Goal: Check status: Check status

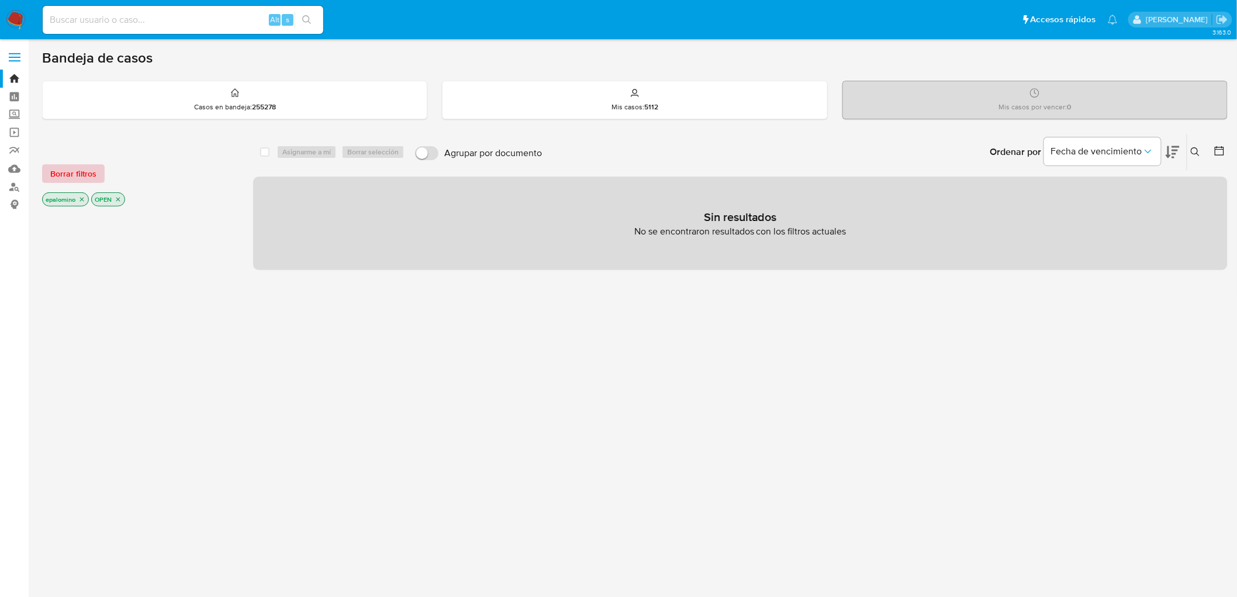
click at [81, 170] on span "Borrar filtros" at bounding box center [73, 173] width 46 height 16
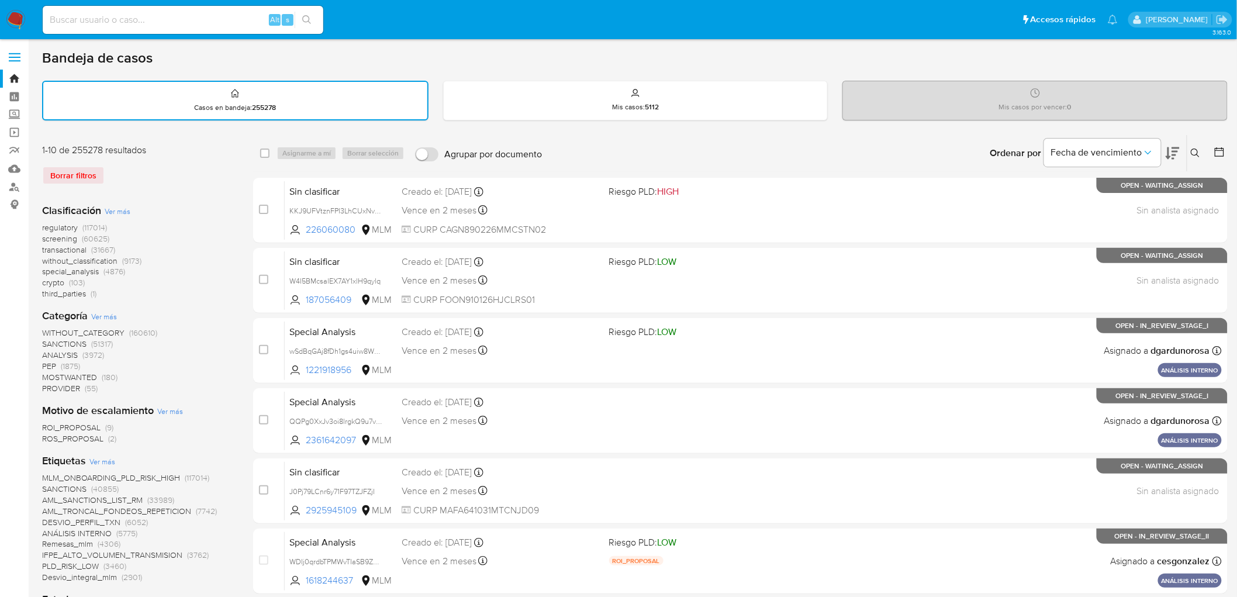
click at [171, 223] on div "regulatory (117014) screening (60625) transactional (31667) without_classificat…" at bounding box center [138, 260] width 192 height 77
click at [6, 15] on img at bounding box center [16, 20] width 20 height 20
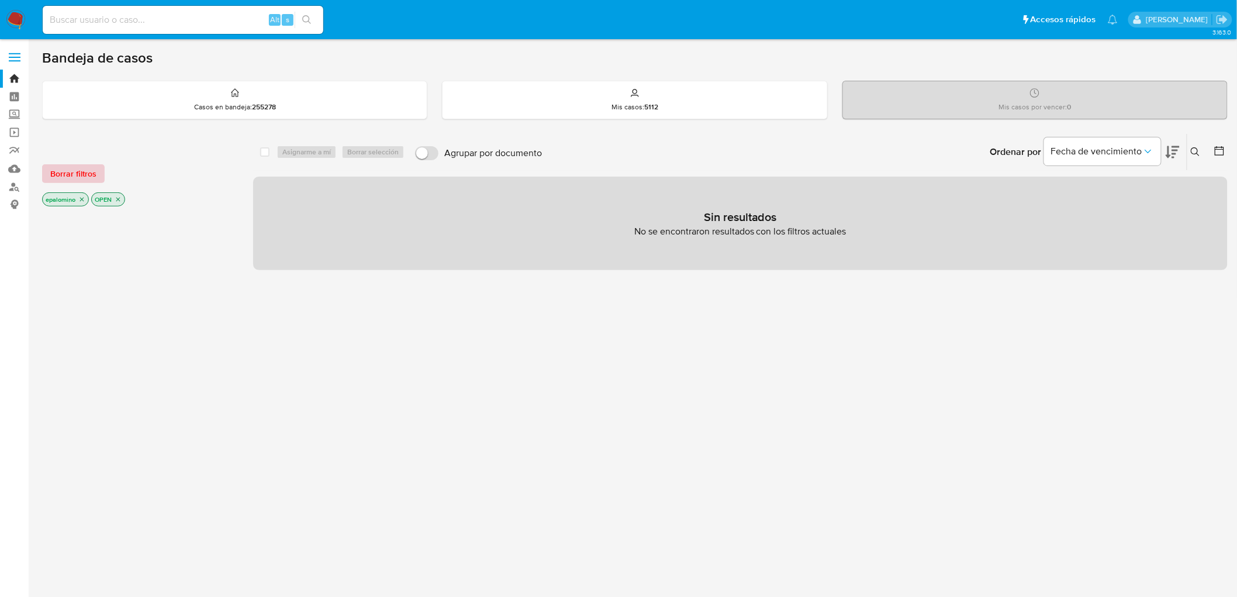
click at [73, 170] on span "Borrar filtros" at bounding box center [73, 173] width 46 height 16
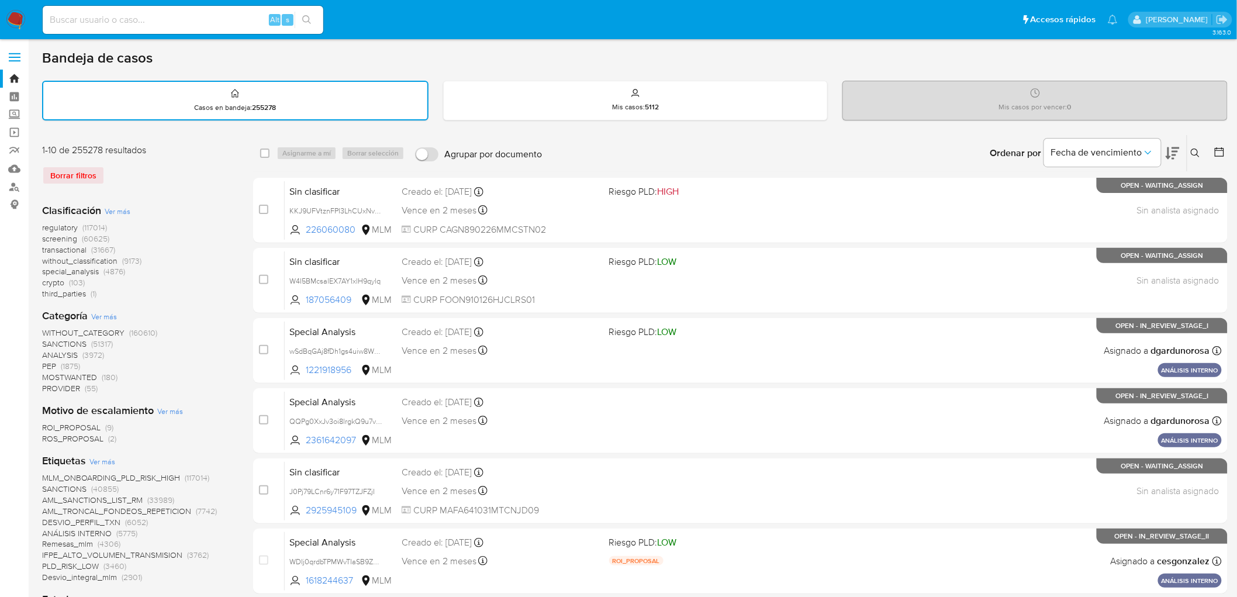
click at [1197, 152] on icon at bounding box center [1195, 152] width 9 height 9
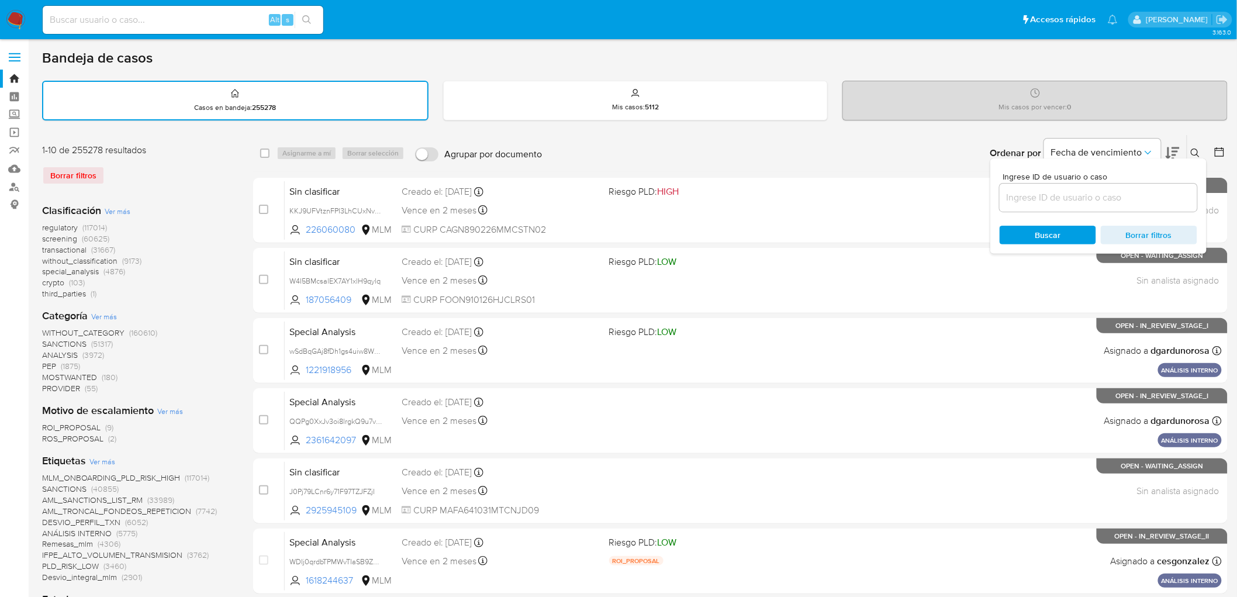
click at [1078, 196] on input at bounding box center [1099, 197] width 198 height 15
type input "60930528"
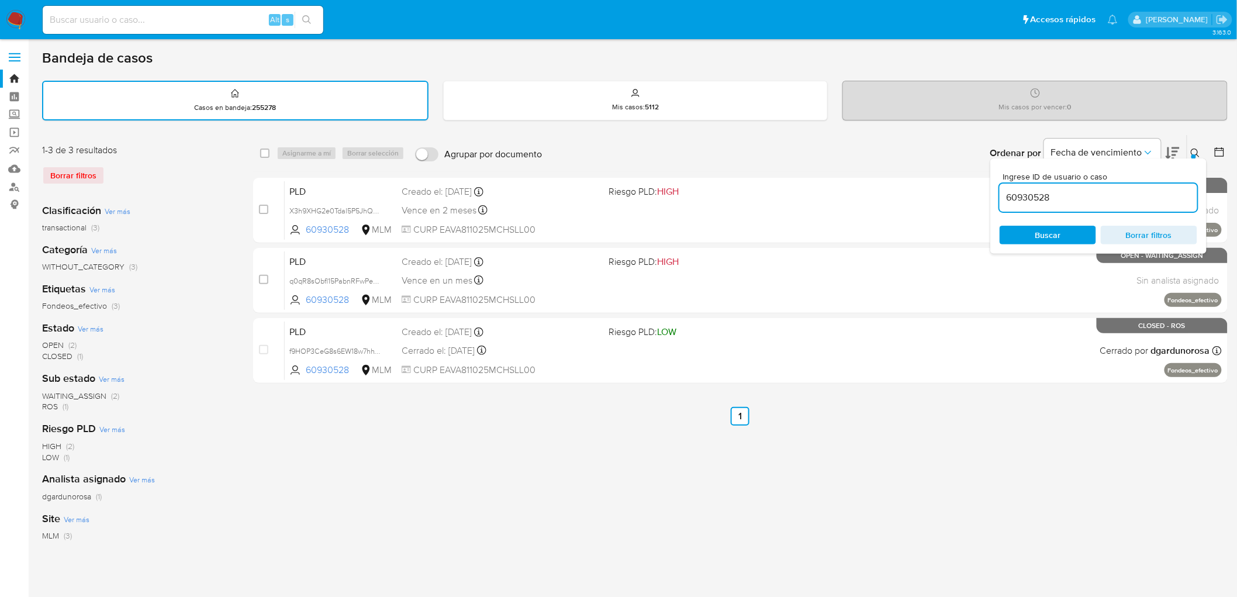
click at [1197, 150] on icon at bounding box center [1195, 152] width 9 height 9
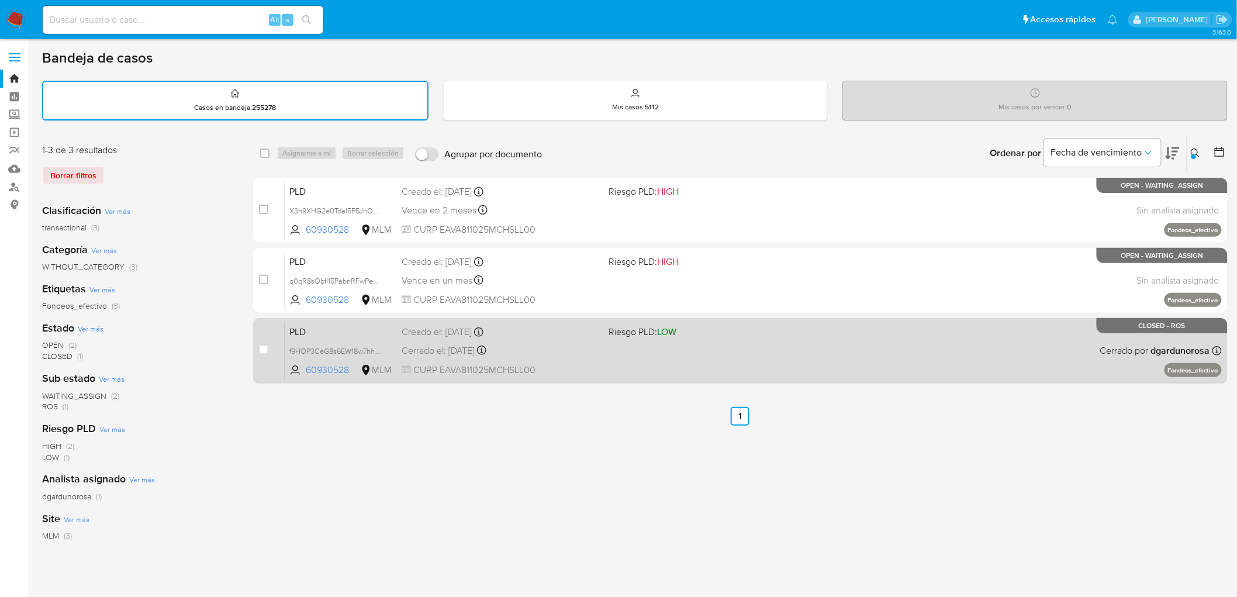
click at [310, 329] on span "PLD" at bounding box center [340, 330] width 103 height 15
click at [305, 321] on div "PLD f9HOP3CeG8s6EW18w7hhV0rp 60930528 MLM Riesgo PLD: LOW Creado el: 12/06/2025…" at bounding box center [753, 350] width 937 height 59
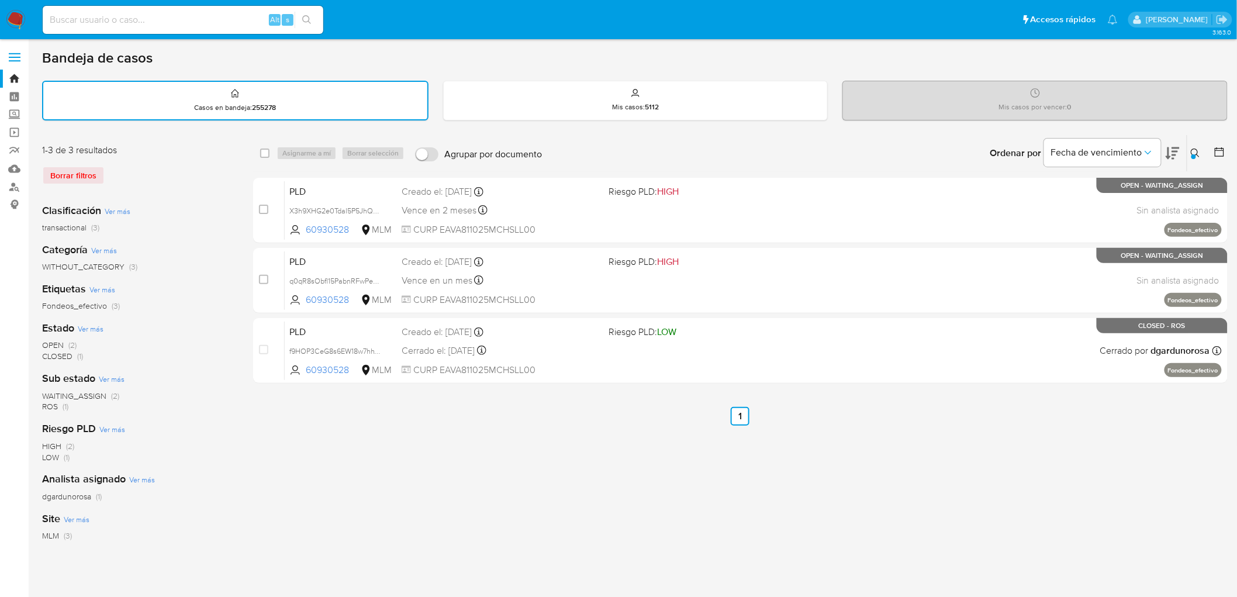
click at [20, 19] on img at bounding box center [16, 20] width 20 height 20
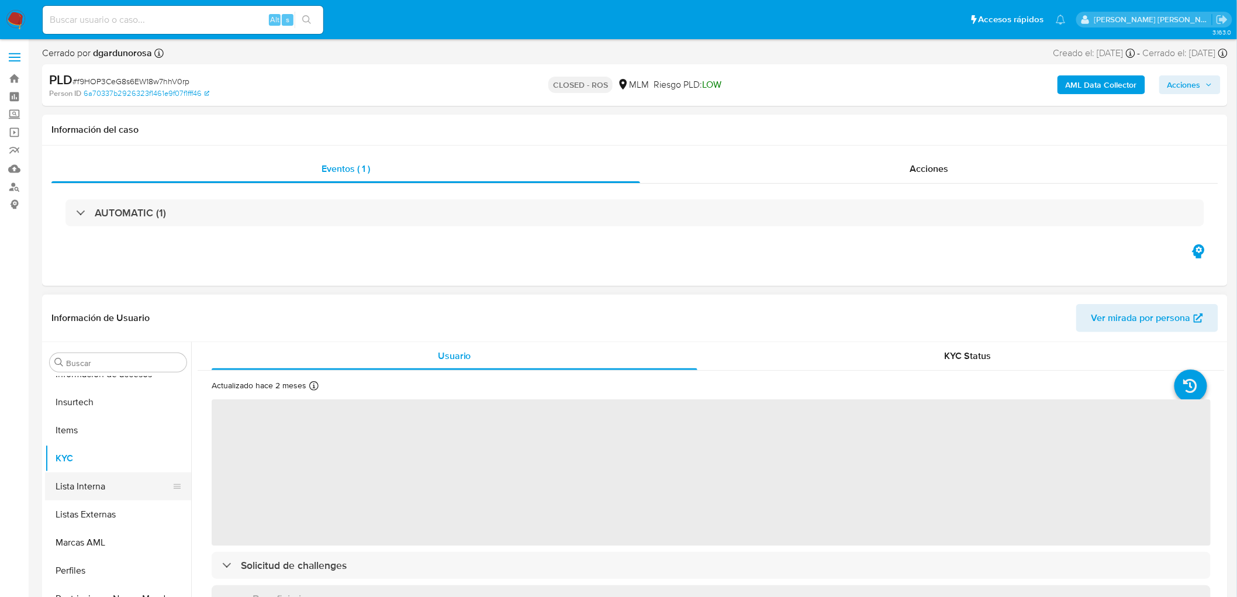
select select "10"
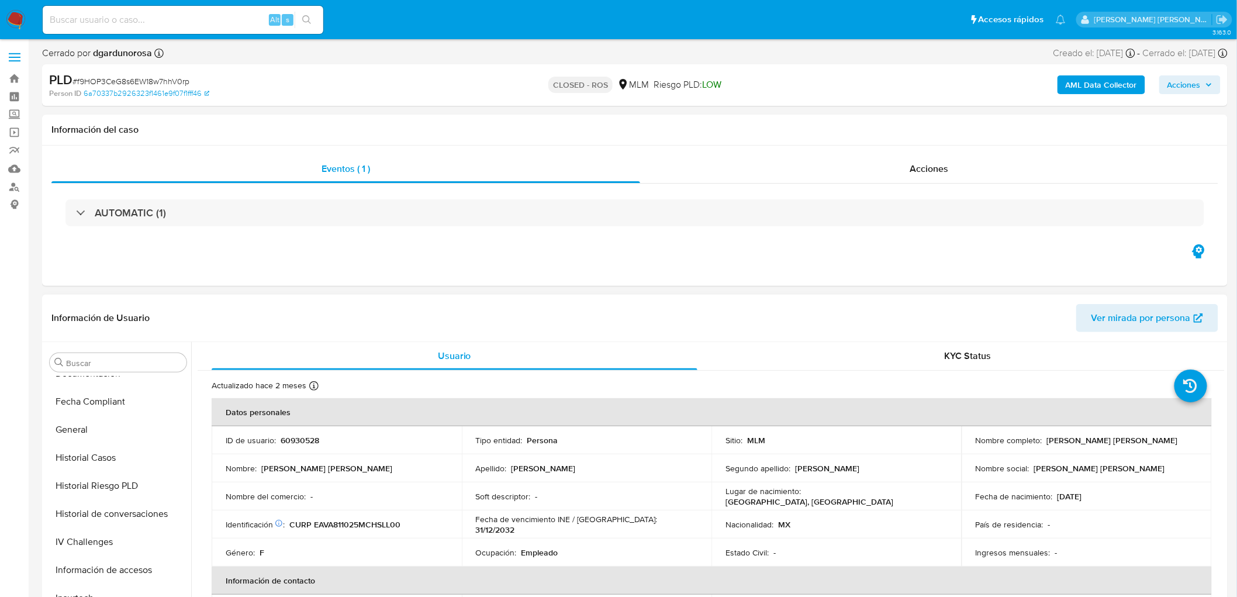
scroll to position [382, 0]
click at [915, 165] on span "Acciones" at bounding box center [929, 168] width 39 height 13
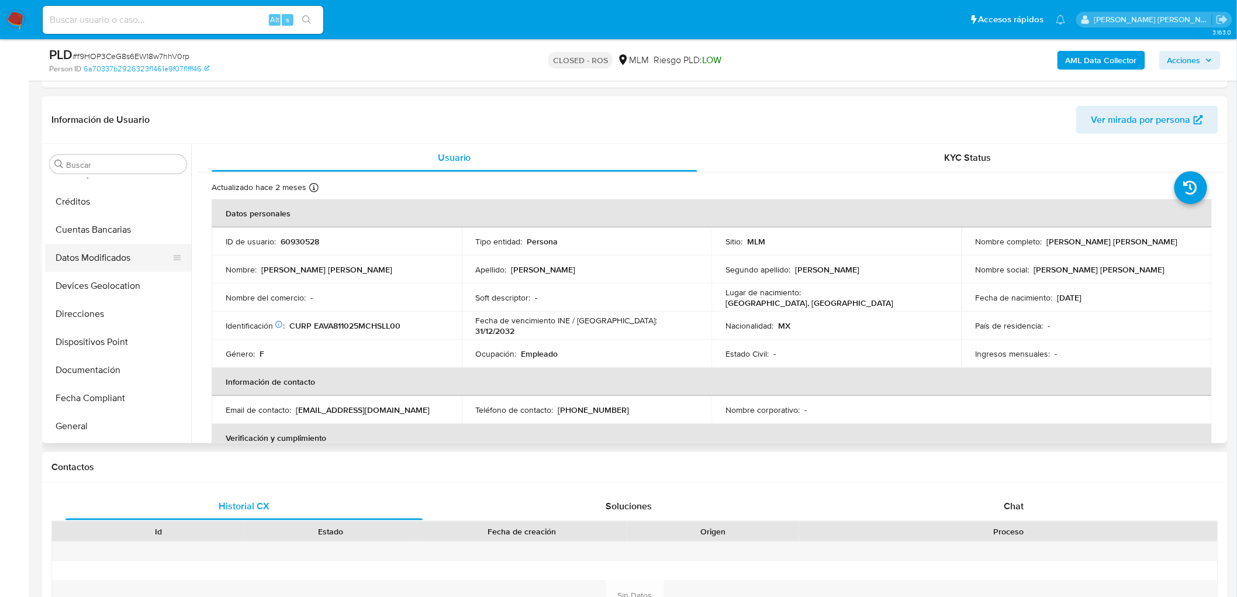
scroll to position [57, 0]
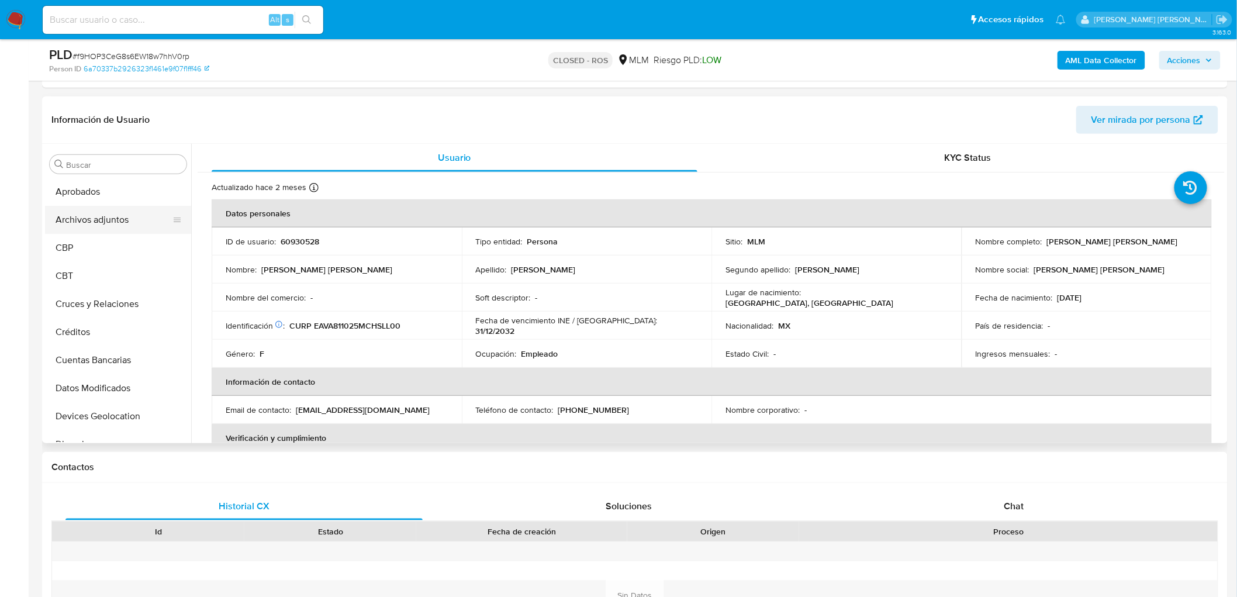
click at [112, 218] on button "Archivos adjuntos" at bounding box center [113, 220] width 137 height 28
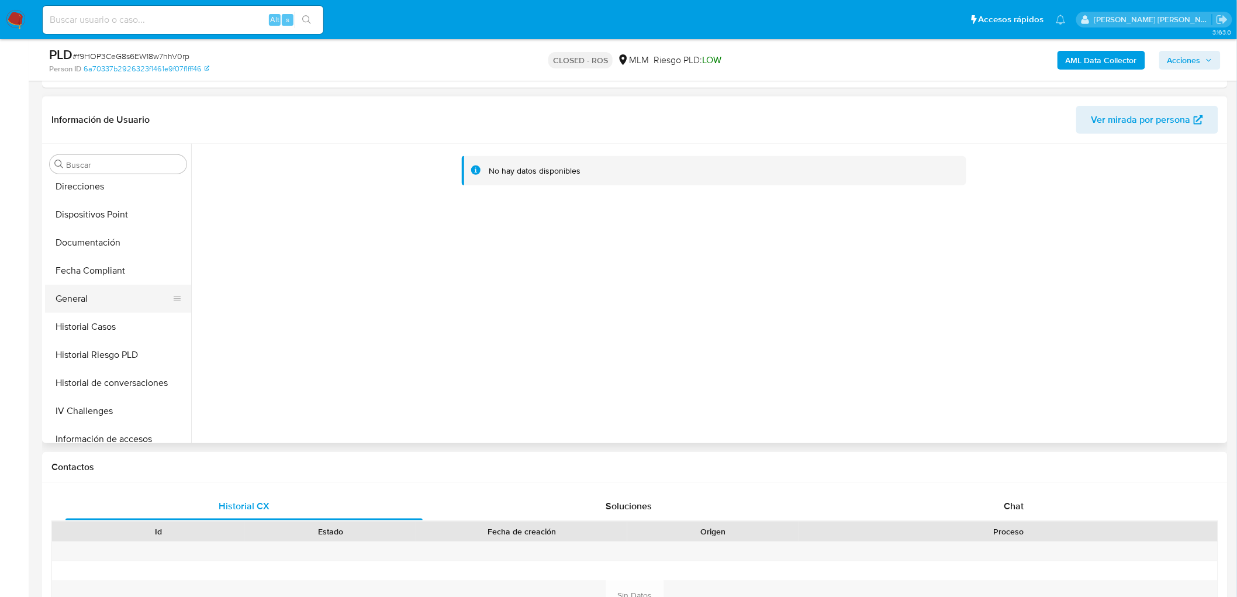
scroll to position [316, 0]
click at [98, 301] on button "General" at bounding box center [113, 297] width 137 height 28
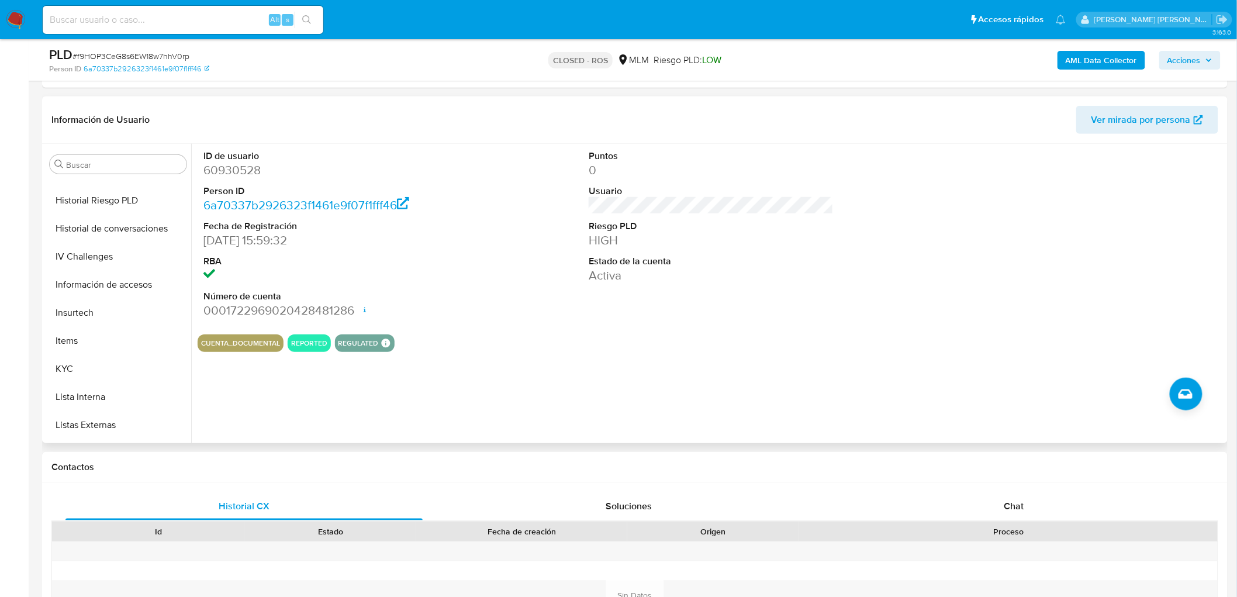
scroll to position [446, 0]
click at [83, 385] on button "KYC" at bounding box center [113, 392] width 137 height 28
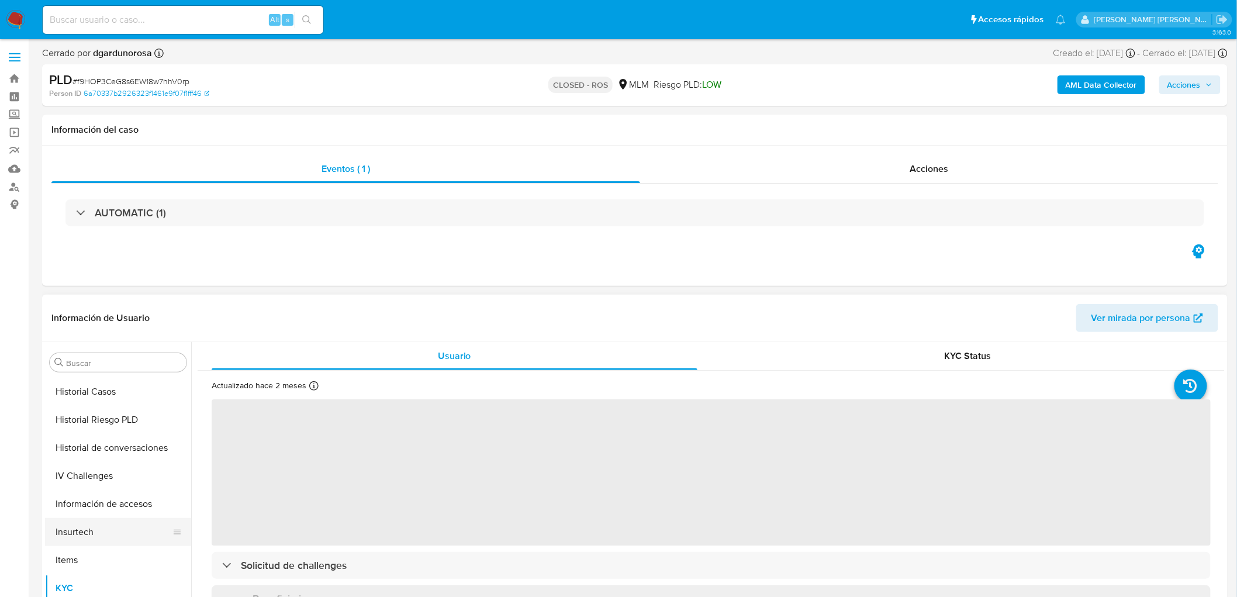
select select "10"
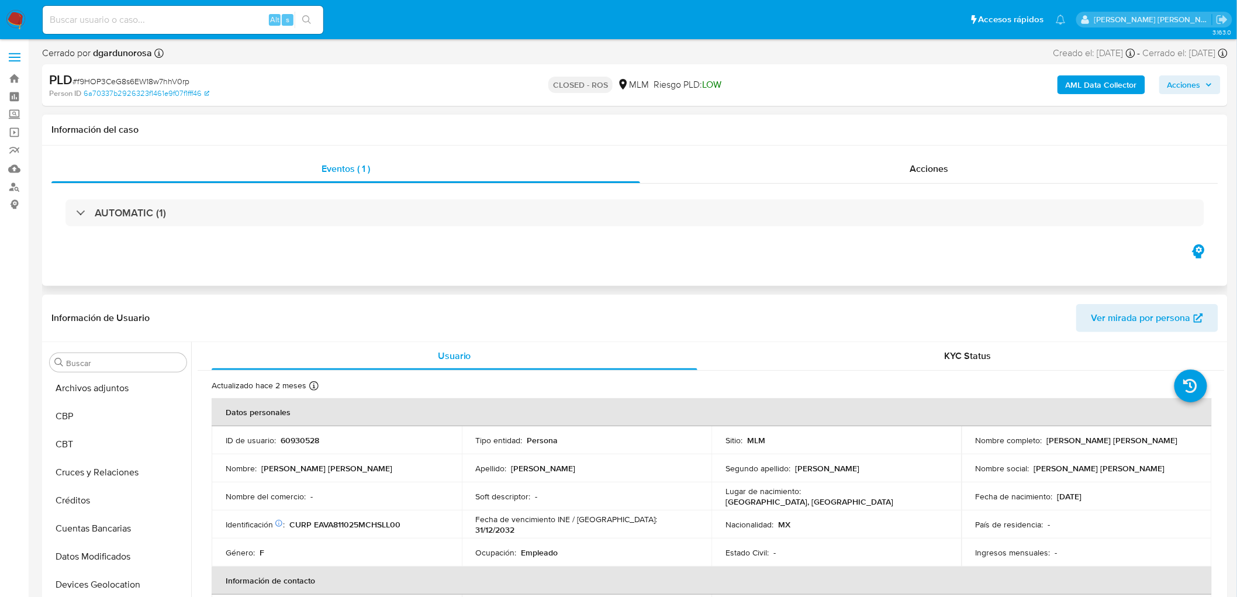
scroll to position [58, 0]
click at [914, 156] on div "Acciones" at bounding box center [929, 169] width 579 height 28
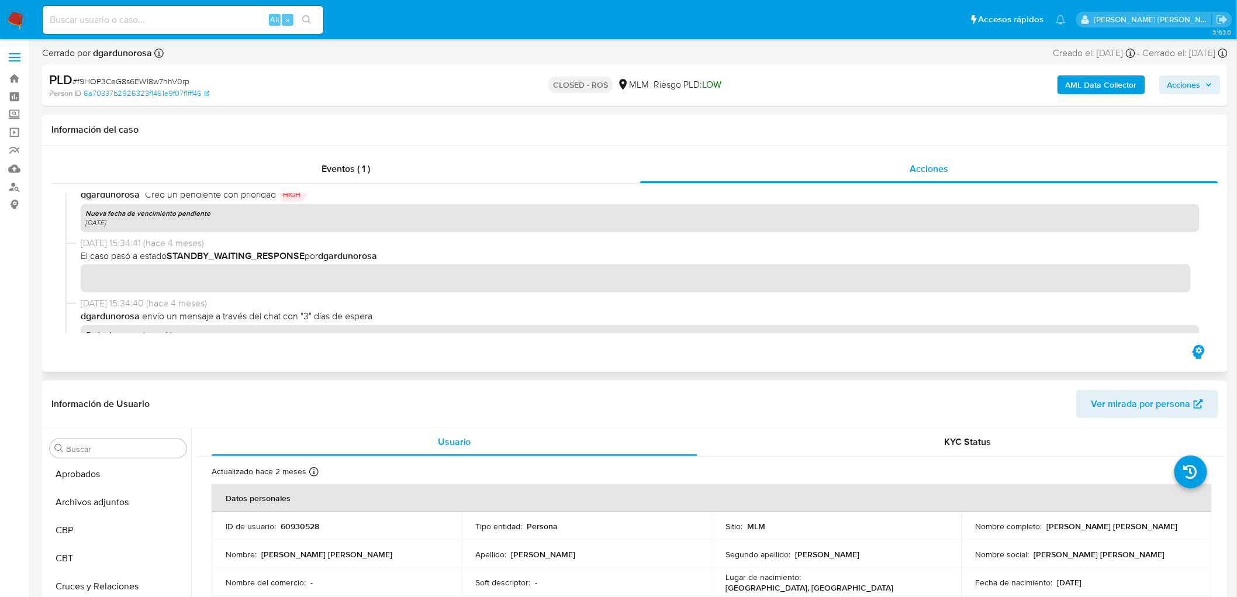
scroll to position [1566, 0]
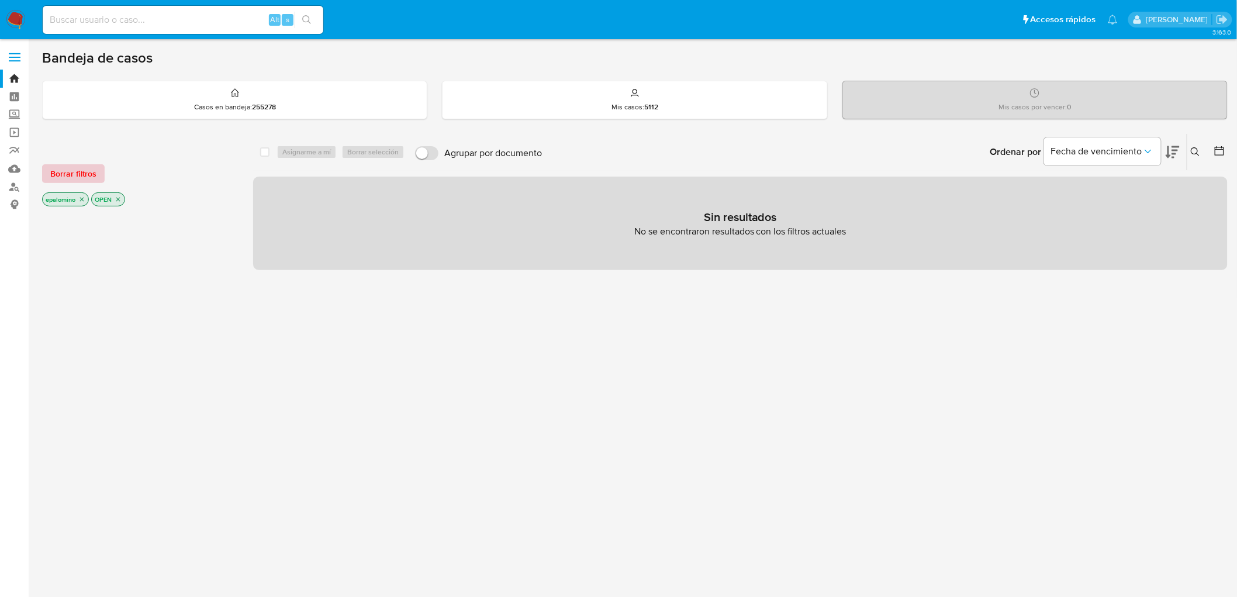
click at [84, 165] on span "Borrar filtros" at bounding box center [73, 173] width 46 height 16
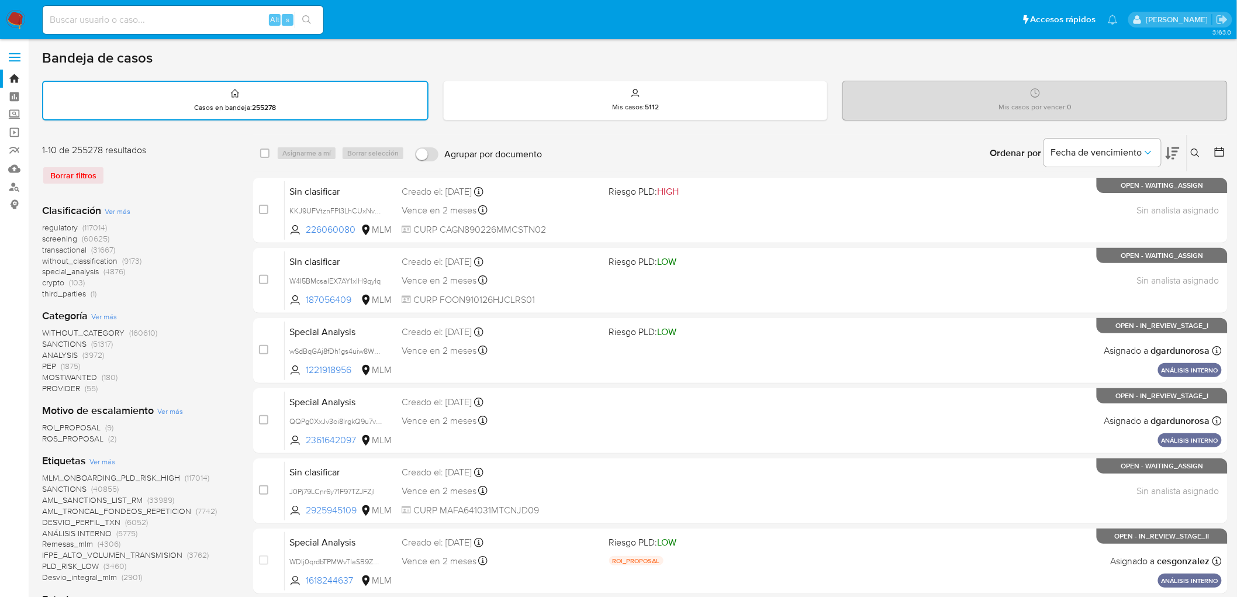
click at [1190, 156] on button at bounding box center [1196, 153] width 19 height 14
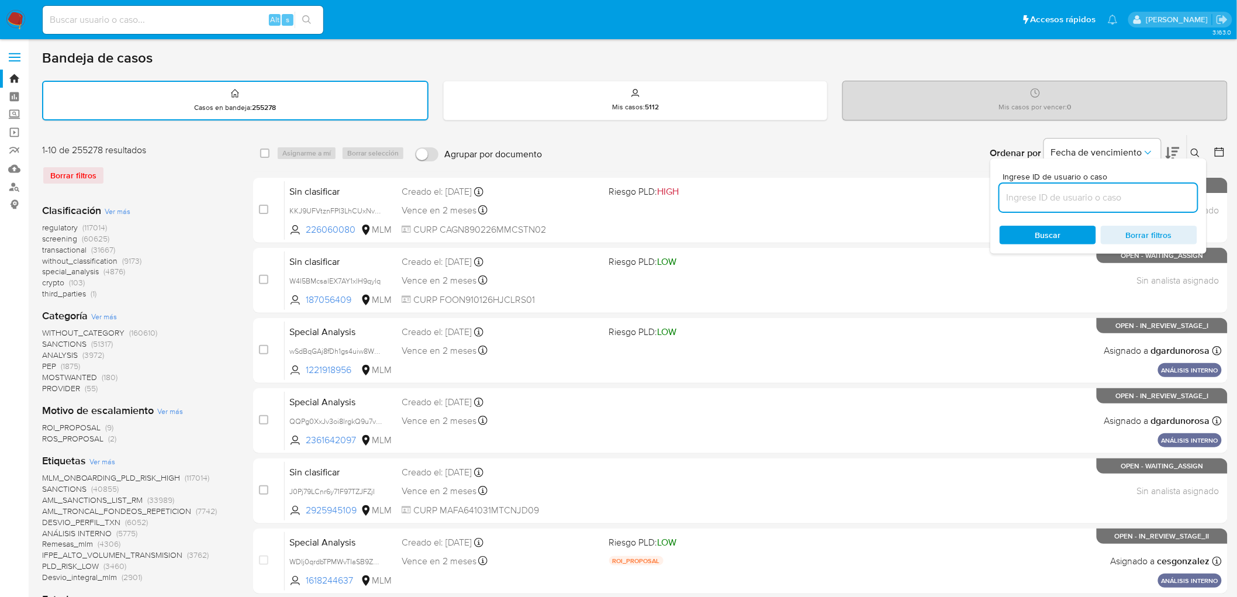
click at [1056, 202] on input at bounding box center [1099, 197] width 198 height 15
type input "60930528"
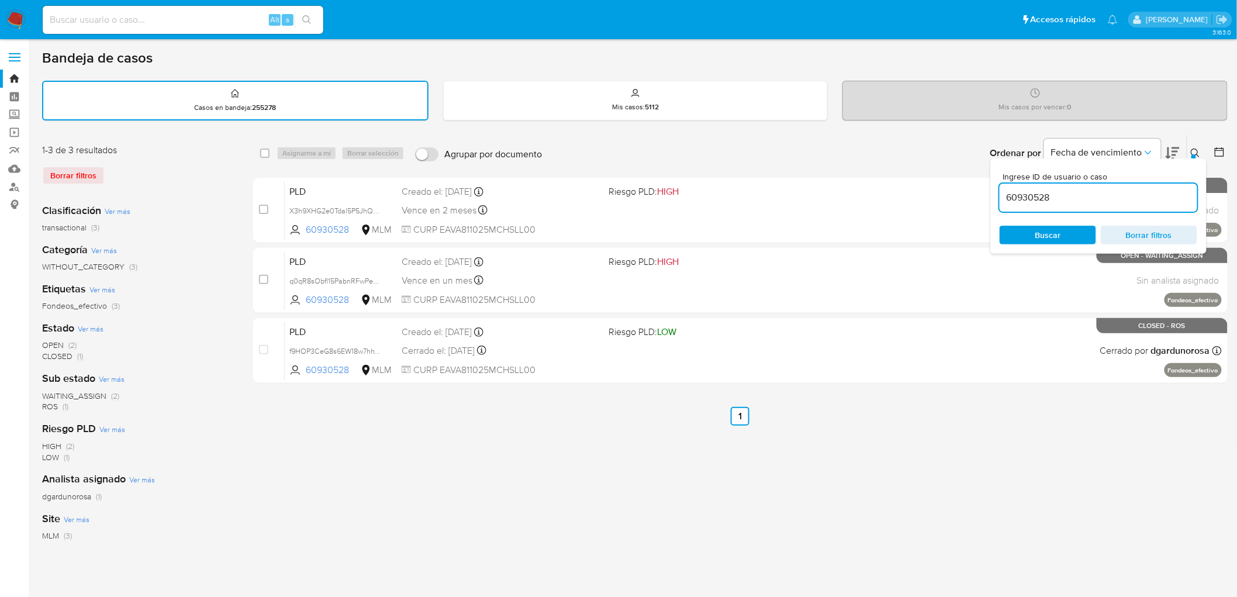
click at [1196, 150] on icon at bounding box center [1195, 152] width 9 height 9
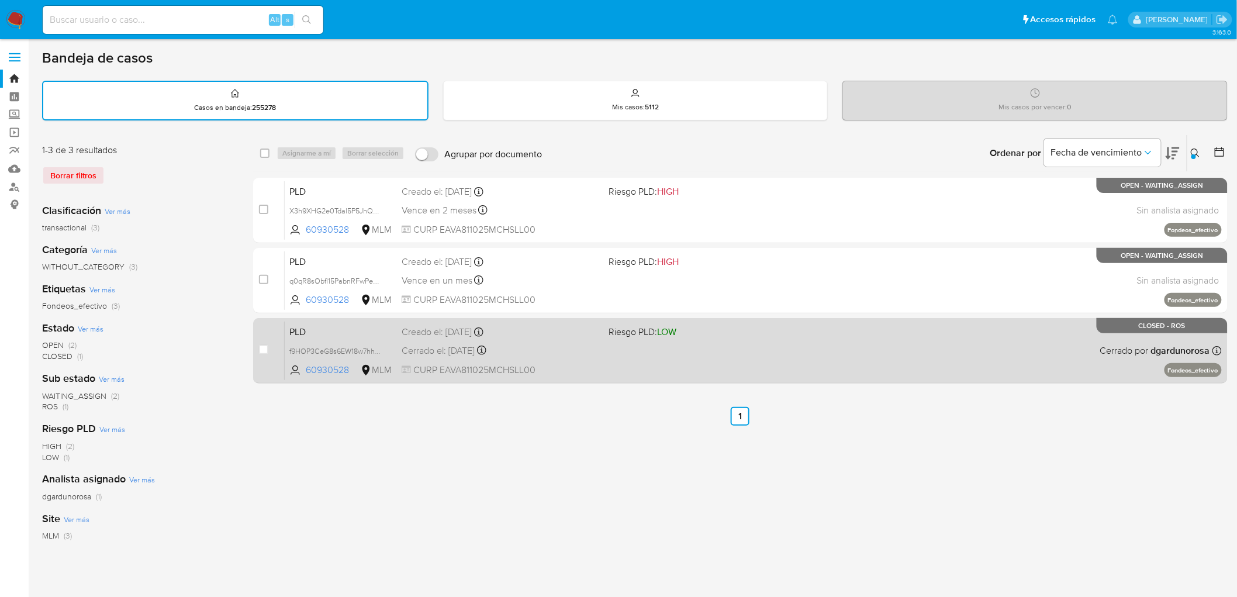
click at [323, 335] on span "PLD" at bounding box center [340, 330] width 103 height 15
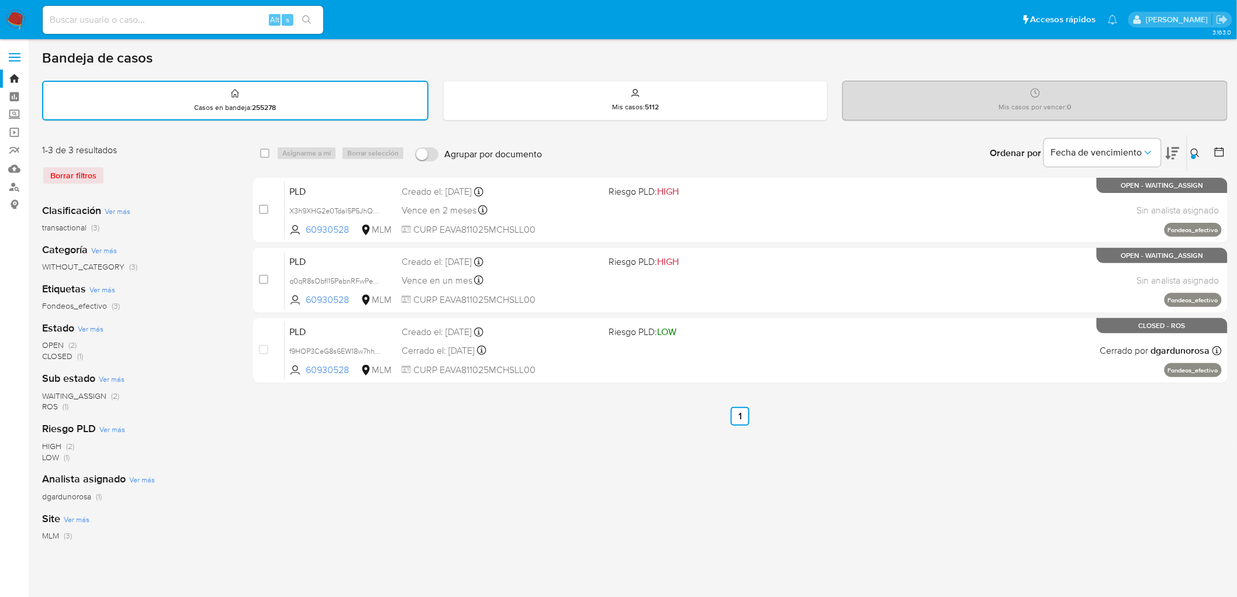
click at [18, 25] on img at bounding box center [16, 20] width 20 height 20
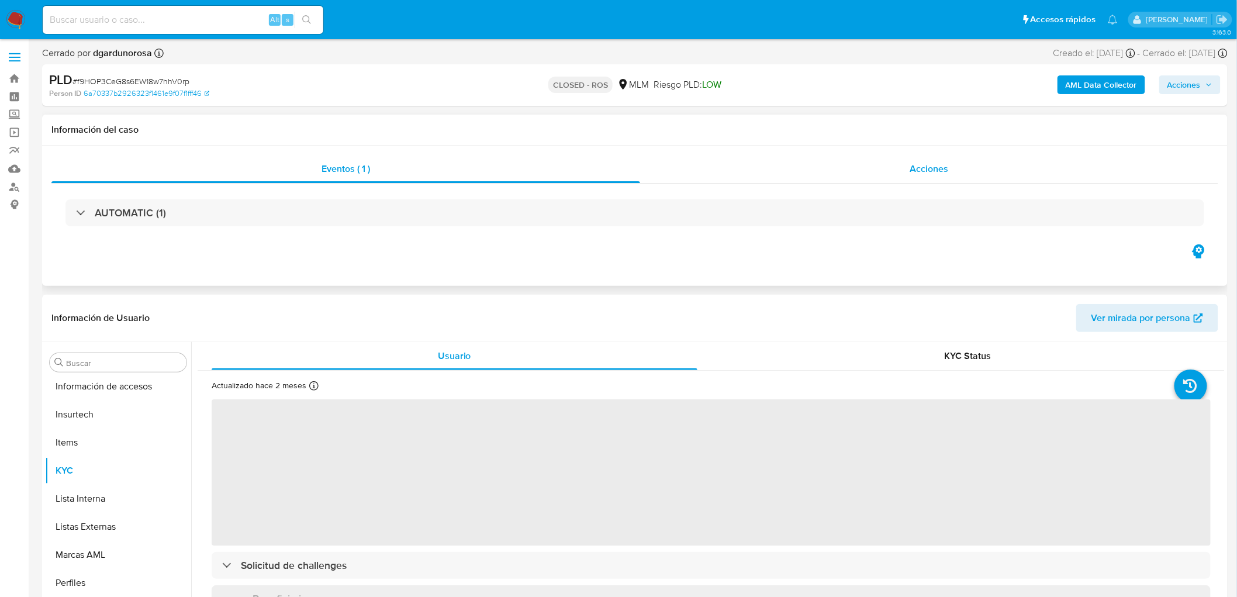
scroll to position [578, 0]
click at [934, 162] on span "Acciones" at bounding box center [929, 168] width 39 height 13
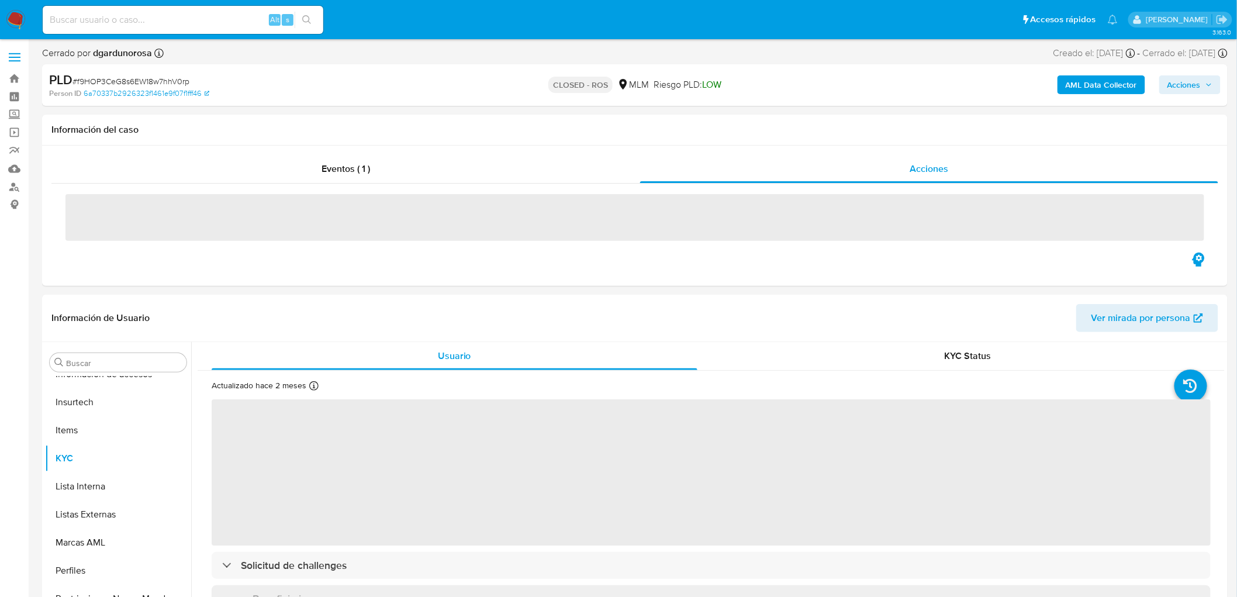
select select "10"
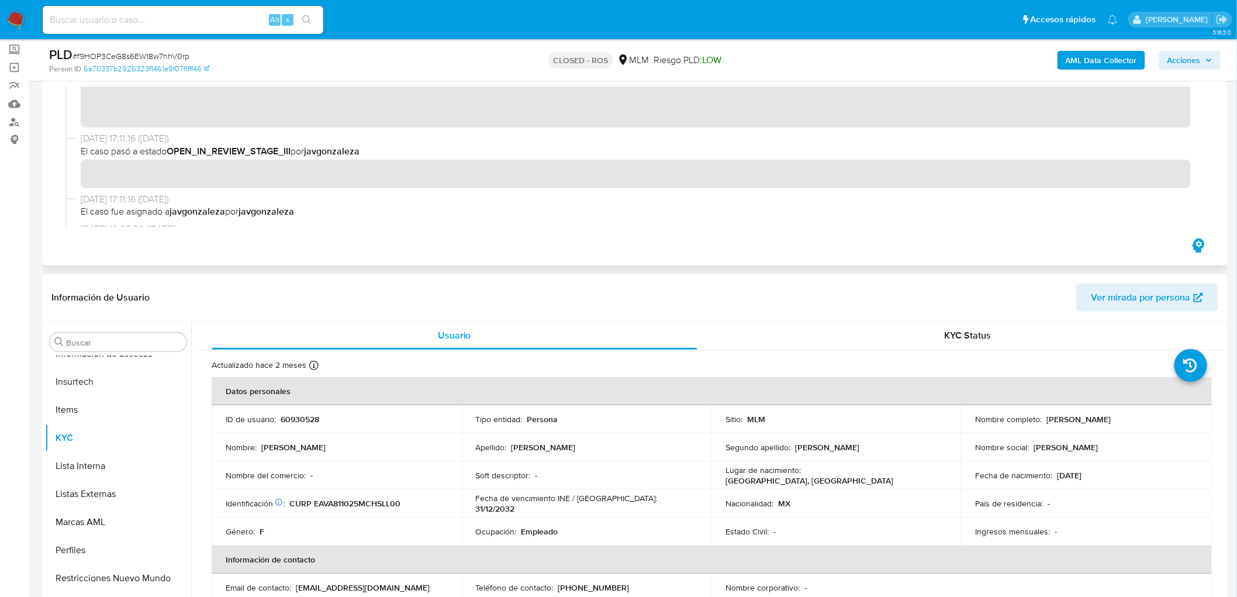
scroll to position [0, 0]
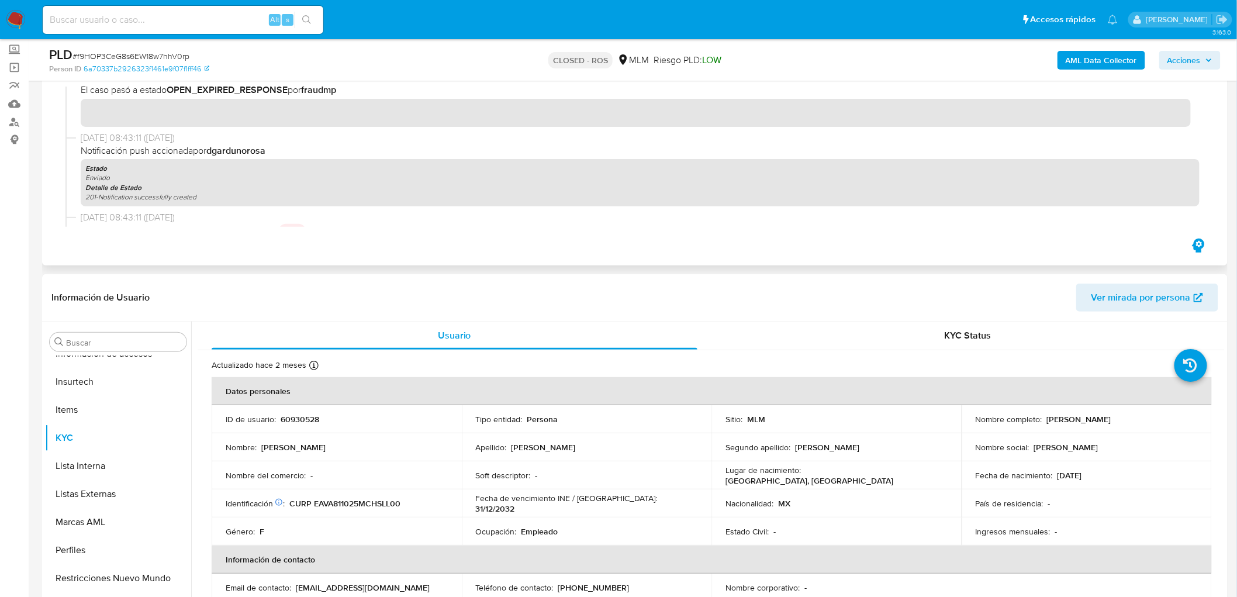
click at [95, 108] on div "[DATE] 15:51:40 ([DATE]) El caso pasó a estado CLOSED_ROS por dgardunorosa [DAT…" at bounding box center [634, 157] width 1139 height 140
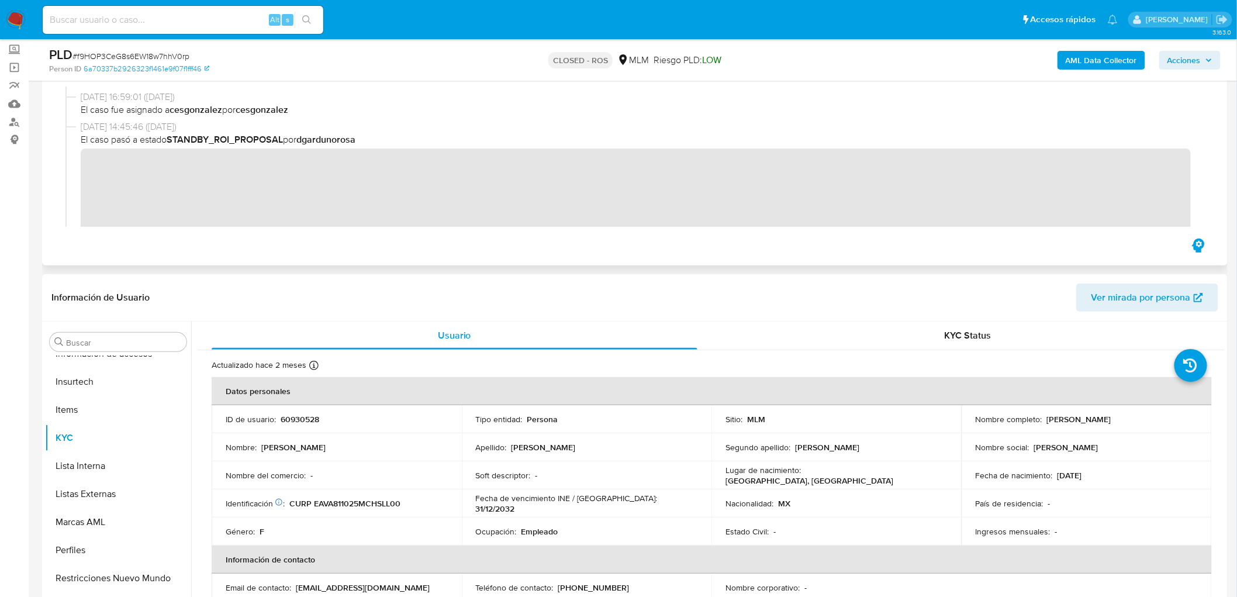
scroll to position [624, 0]
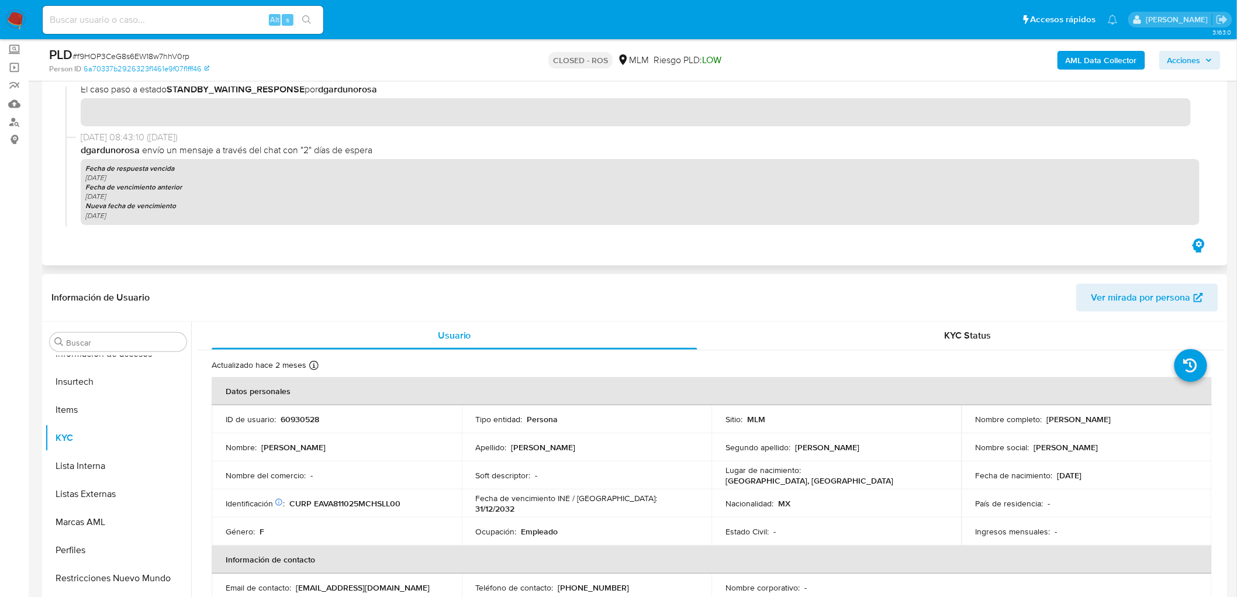
click at [102, 108] on div "[DATE] 15:51:40 ([DATE]) El caso pasó a estado CLOSED_ROS por dgardunorosa [DAT…" at bounding box center [634, 157] width 1139 height 140
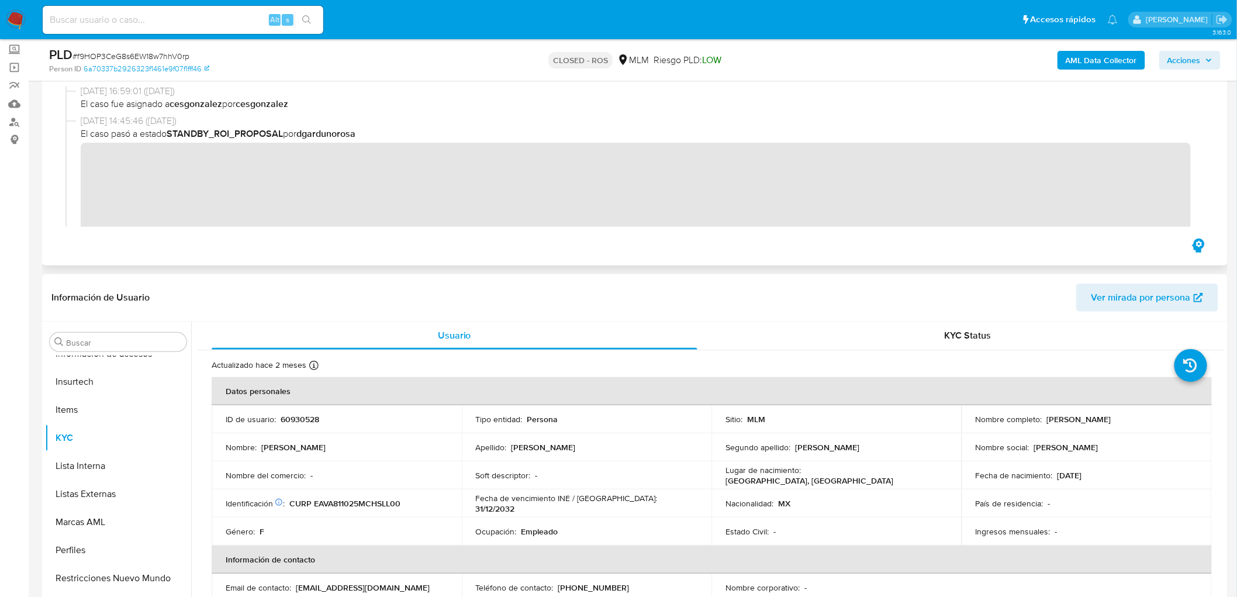
scroll to position [469, 0]
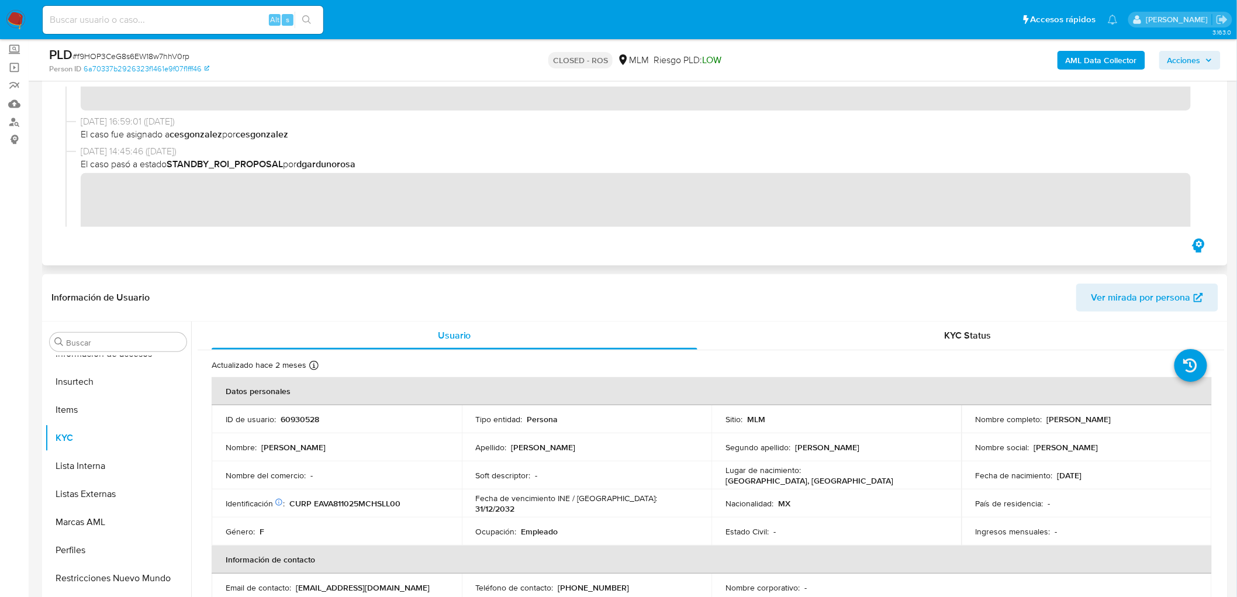
click at [78, 187] on div "[DATE] 14:45:46 ([DATE]) El caso pasó a estado STANDBY_ROI_PROPOSAL por dgardun…" at bounding box center [634, 222] width 1139 height 155
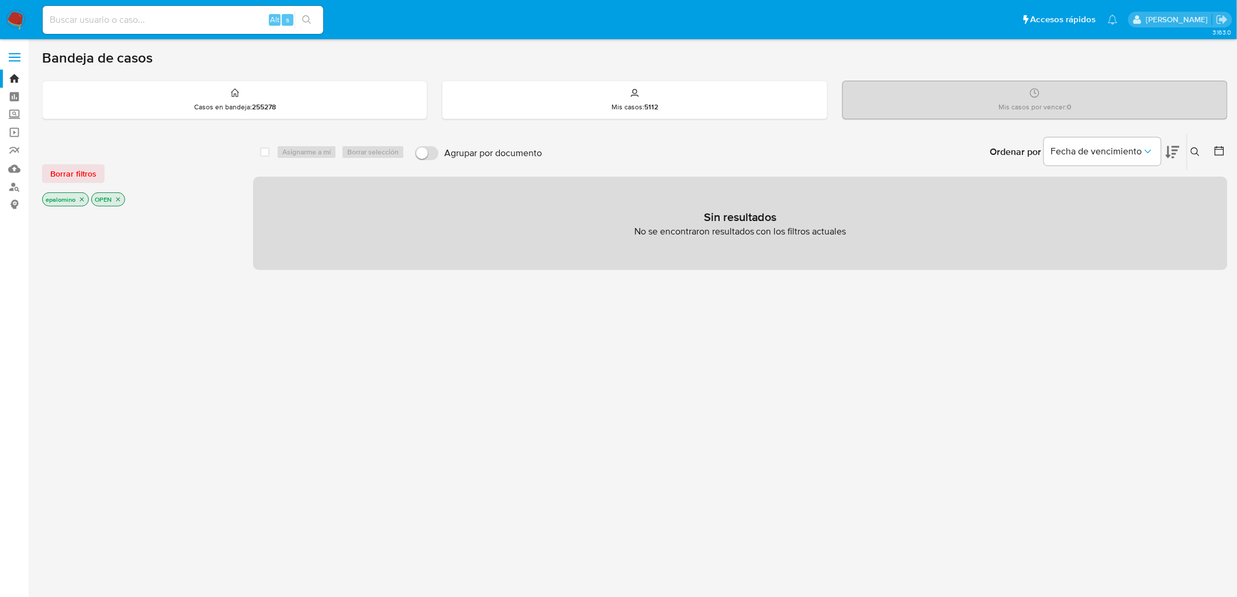
click at [78, 186] on div "Borrar filtros epalomino OPEN" at bounding box center [135, 176] width 187 height 66
click at [74, 182] on span "Borrar filtros" at bounding box center [73, 173] width 46 height 16
